Goal: Book appointment/travel/reservation

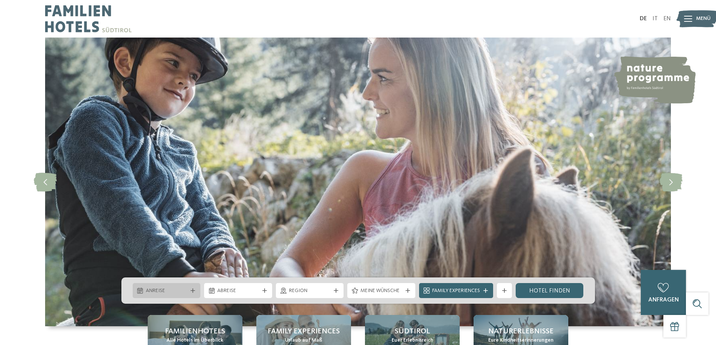
click at [184, 293] on span "Anreise" at bounding box center [167, 291] width 42 height 8
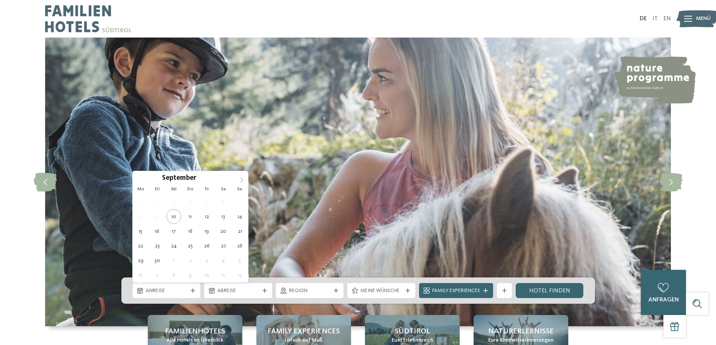
click at [239, 179] on span at bounding box center [241, 177] width 13 height 13
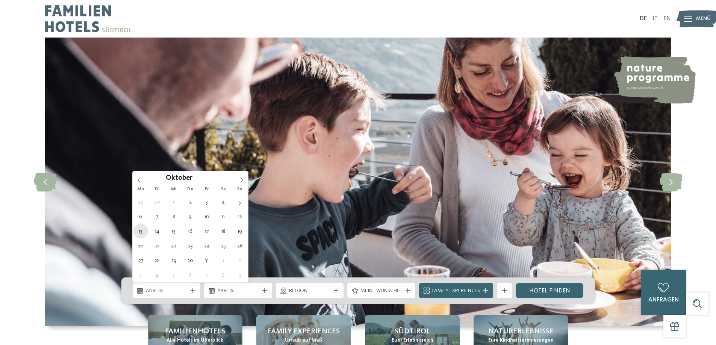
type div "13.10.2025"
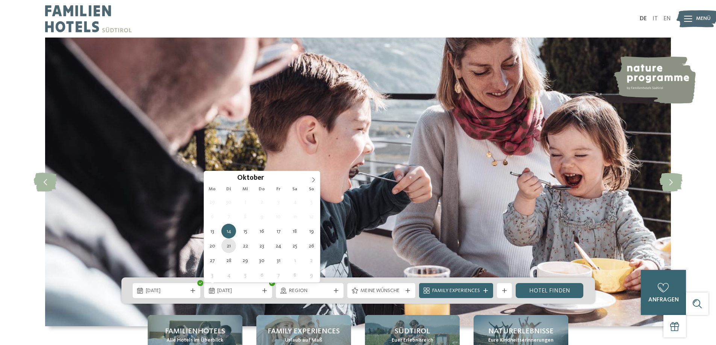
type div "21.10.2025"
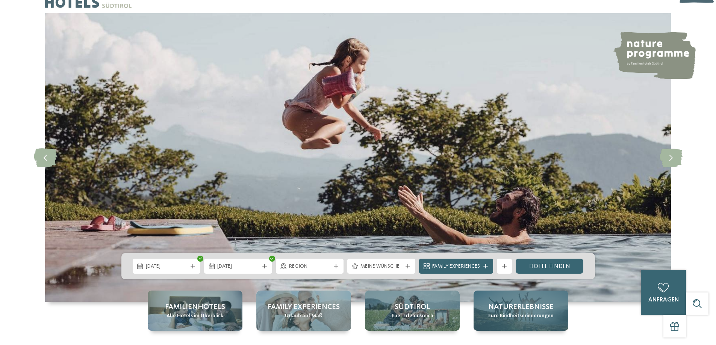
scroll to position [38, 0]
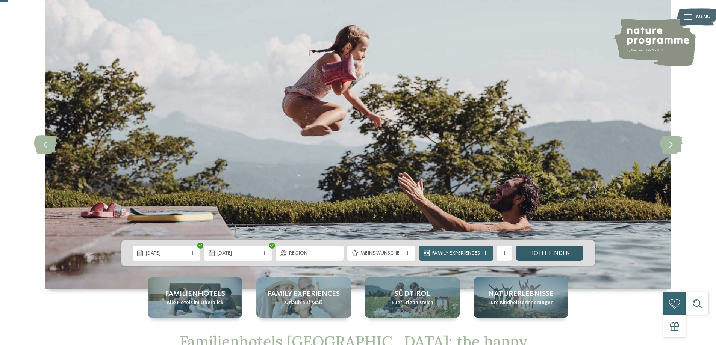
click at [547, 255] on link "Hotel finden" at bounding box center [549, 253] width 68 height 15
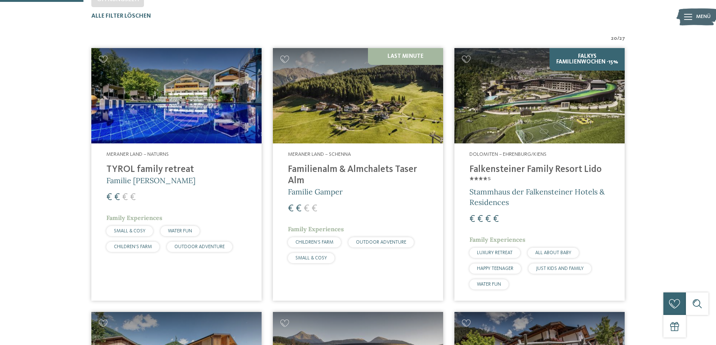
scroll to position [246, 0]
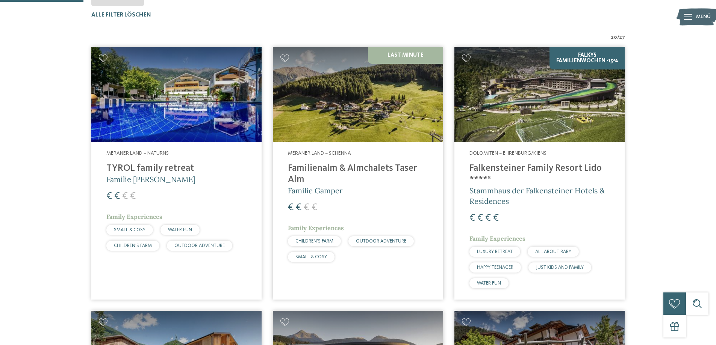
click at [165, 98] on img at bounding box center [176, 95] width 170 height 96
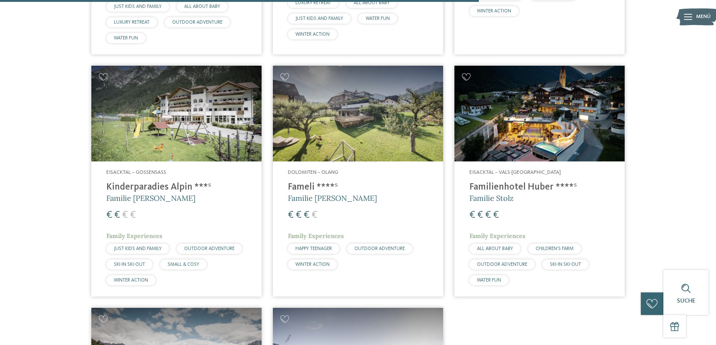
scroll to position [1524, 0]
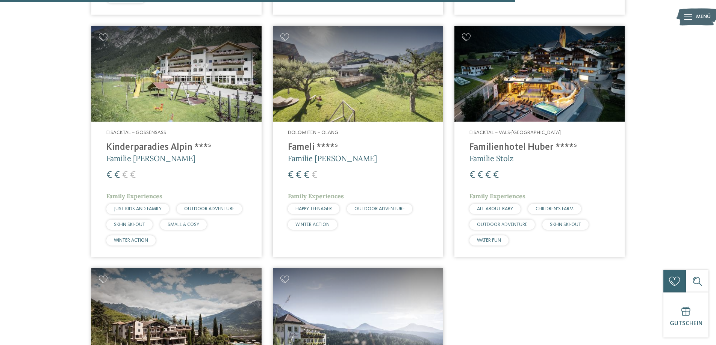
click at [538, 71] on img at bounding box center [539, 74] width 170 height 96
click at [520, 227] on span "OUTDOOR ADVENTURE" at bounding box center [502, 224] width 50 height 5
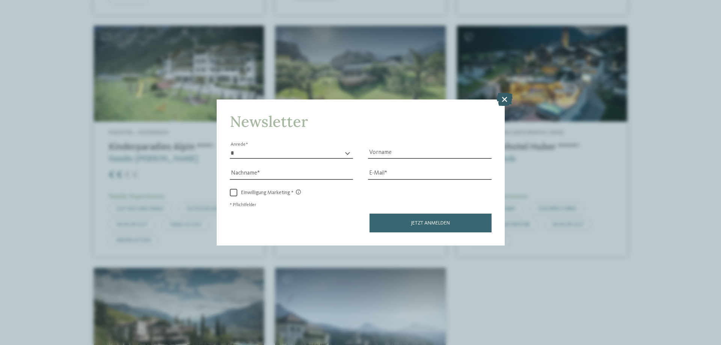
click at [509, 104] on icon at bounding box center [505, 99] width 16 height 13
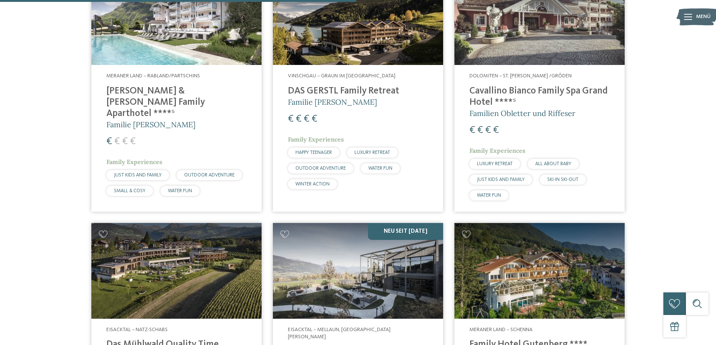
scroll to position [998, 0]
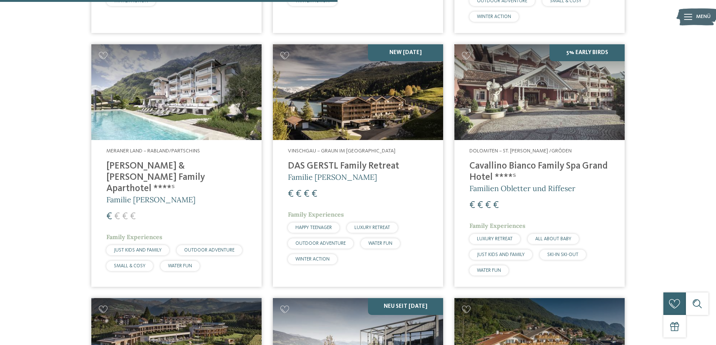
click at [390, 136] on img at bounding box center [358, 92] width 170 height 96
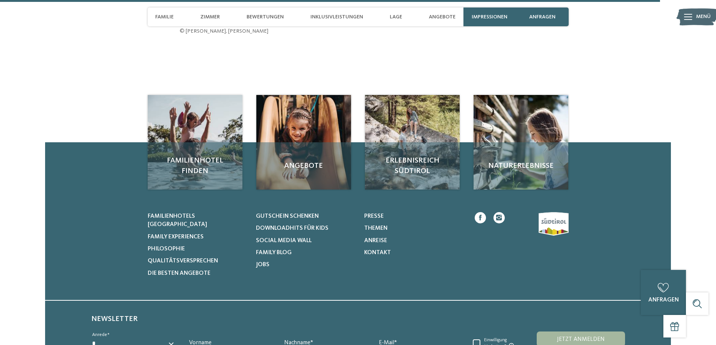
scroll to position [2527, 0]
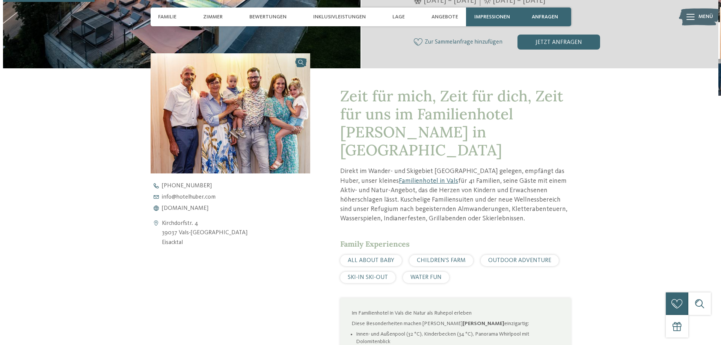
scroll to position [239, 0]
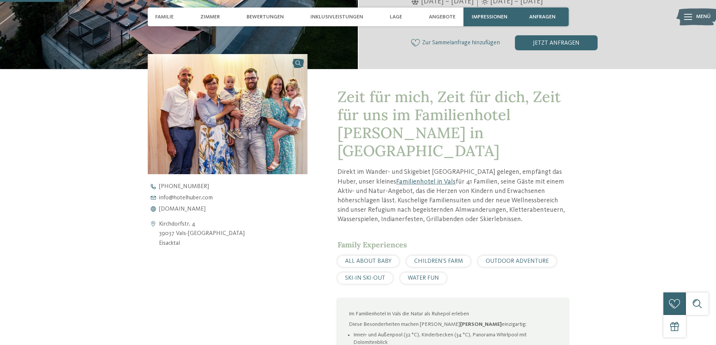
click at [243, 141] on img at bounding box center [228, 114] width 160 height 120
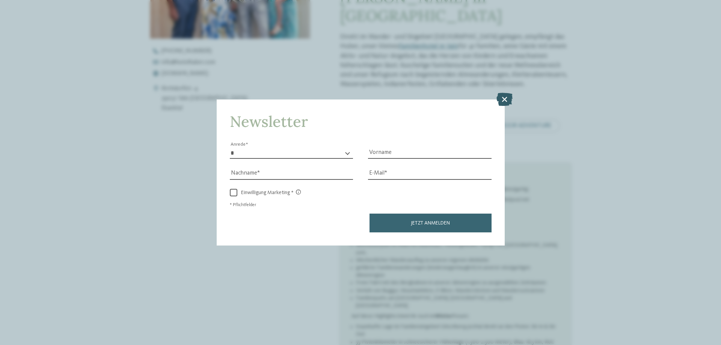
click at [506, 98] on icon at bounding box center [505, 99] width 16 height 13
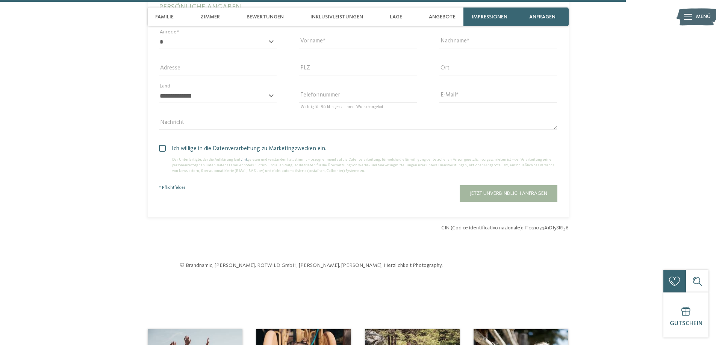
scroll to position [2343, 0]
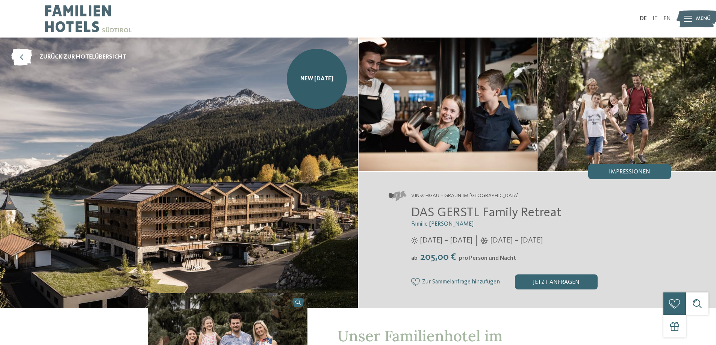
click at [74, 19] on img at bounding box center [88, 19] width 86 height 38
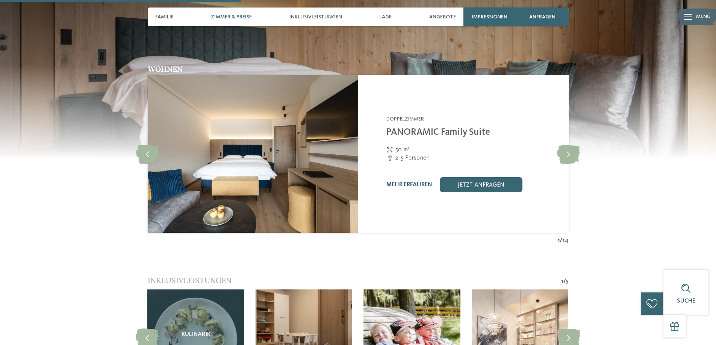
scroll to position [902, 0]
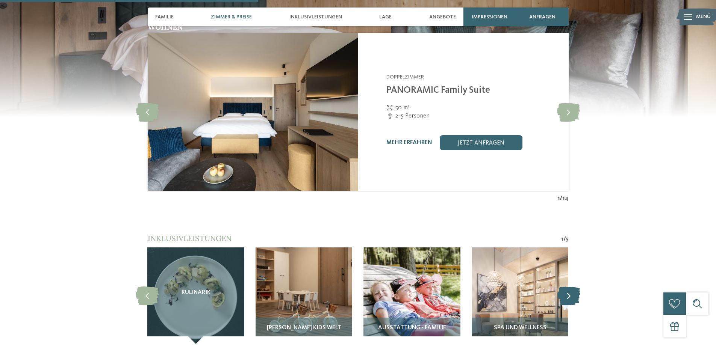
click at [561, 286] on icon at bounding box center [568, 295] width 23 height 19
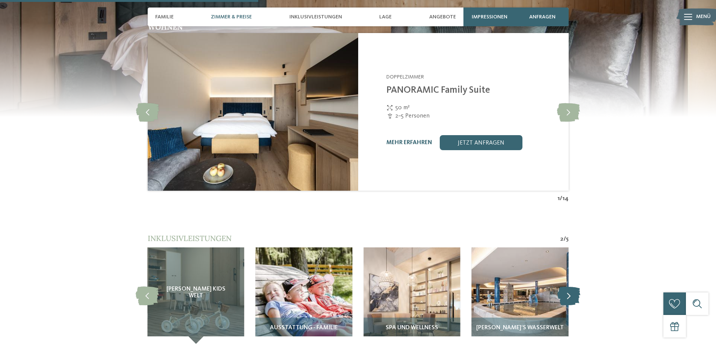
click at [561, 286] on icon at bounding box center [568, 295] width 23 height 19
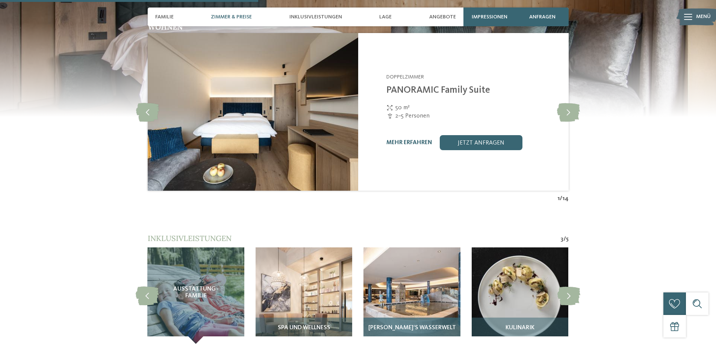
click at [432, 286] on img at bounding box center [411, 296] width 97 height 97
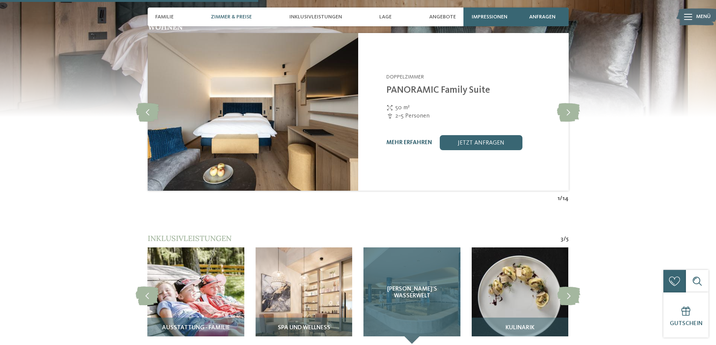
click at [414, 329] on div "GERSTI‘S Wasserwelt" at bounding box center [411, 296] width 97 height 97
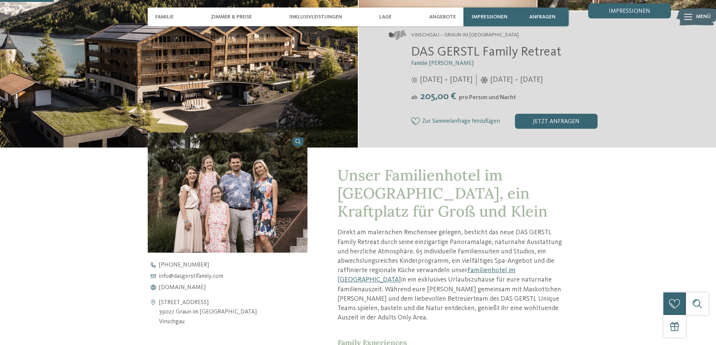
scroll to position [0, 0]
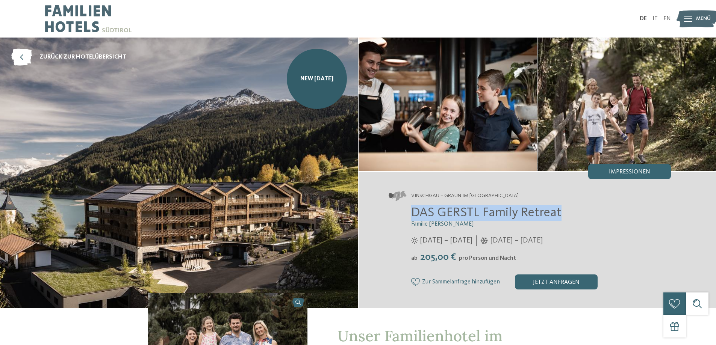
drag, startPoint x: 414, startPoint y: 213, endPoint x: 592, endPoint y: 214, distance: 177.7
click at [592, 214] on h2 "DAS GERSTL Family Retreat" at bounding box center [541, 213] width 260 height 16
copy span "DAS GERSTL Family Retreat"
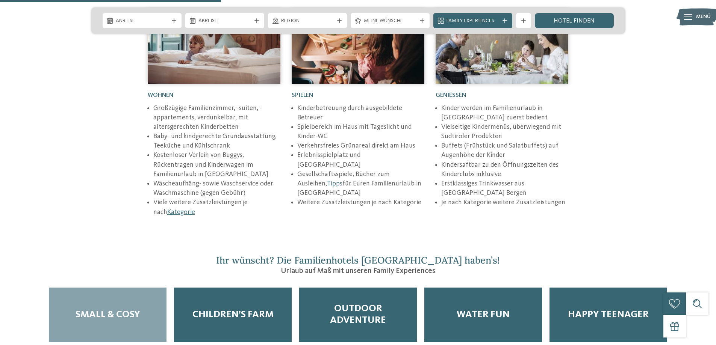
scroll to position [1127, 0]
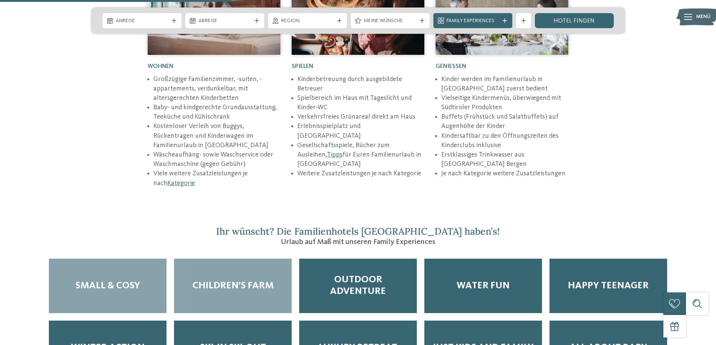
click at [249, 259] on div "Children’s Farm" at bounding box center [233, 286] width 118 height 54
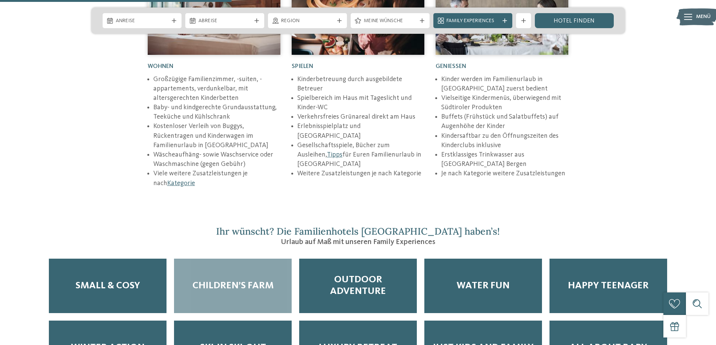
click at [264, 280] on span "Children’s Farm" at bounding box center [232, 286] width 81 height 12
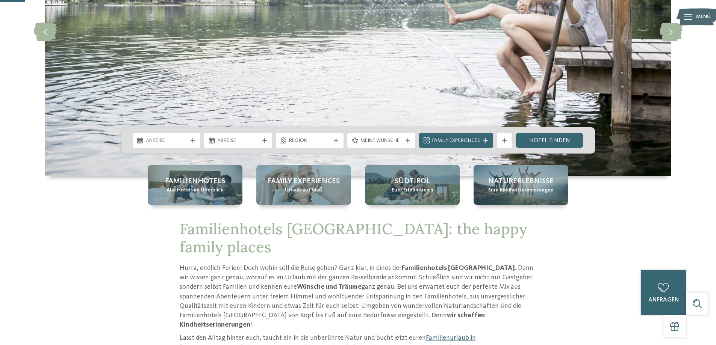
scroll to position [0, 0]
